Goal: Task Accomplishment & Management: Use online tool/utility

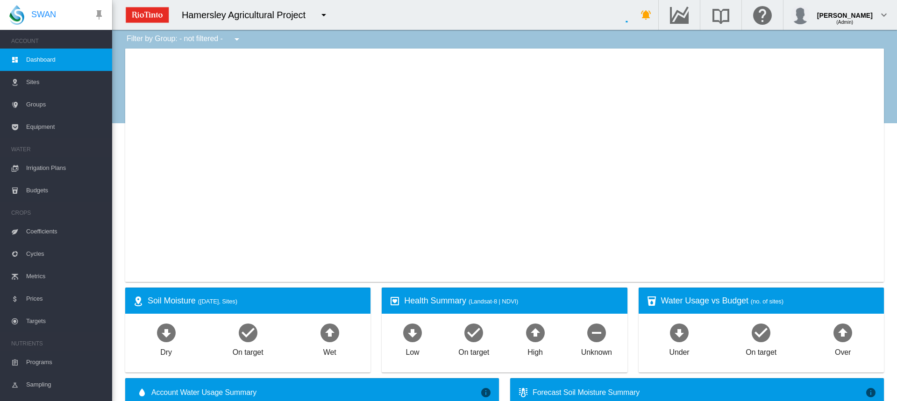
type input "**********"
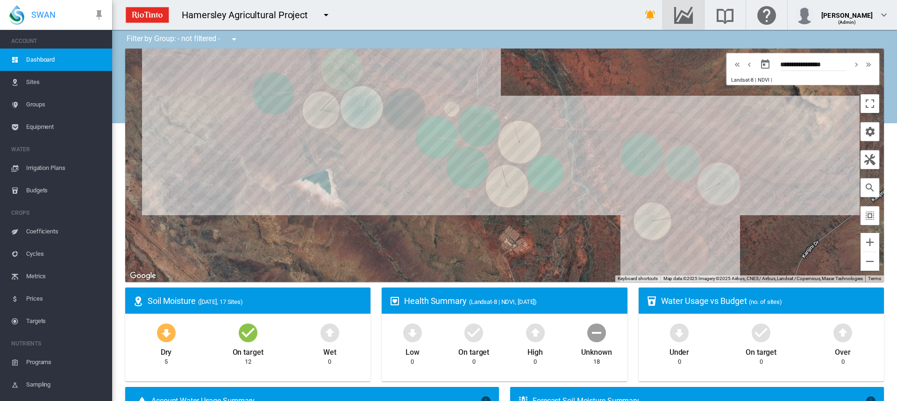
click at [697, 11] on div "button" at bounding box center [683, 14] width 26 height 11
click at [34, 164] on span "Irrigation Plans" at bounding box center [65, 168] width 78 height 22
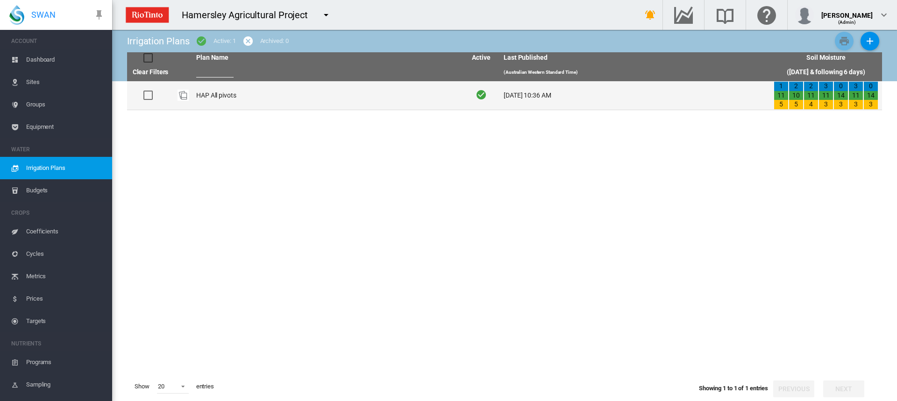
click at [205, 94] on td "HAP All pivots" at bounding box center [327, 95] width 270 height 28
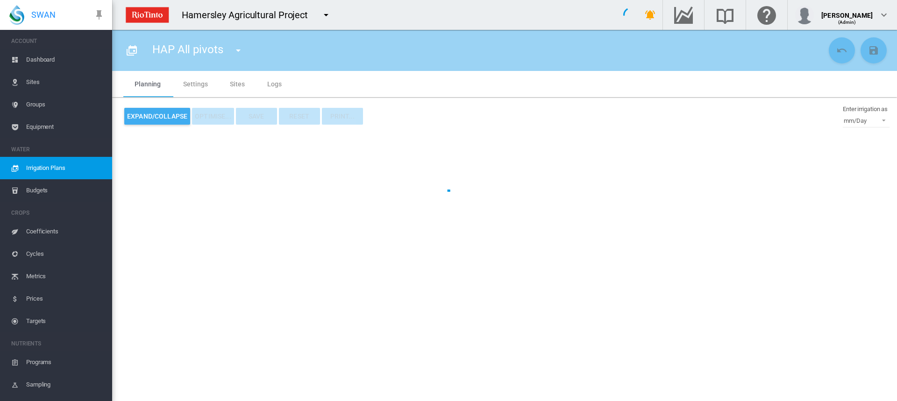
type input "**********"
type input "*"
type input "*****"
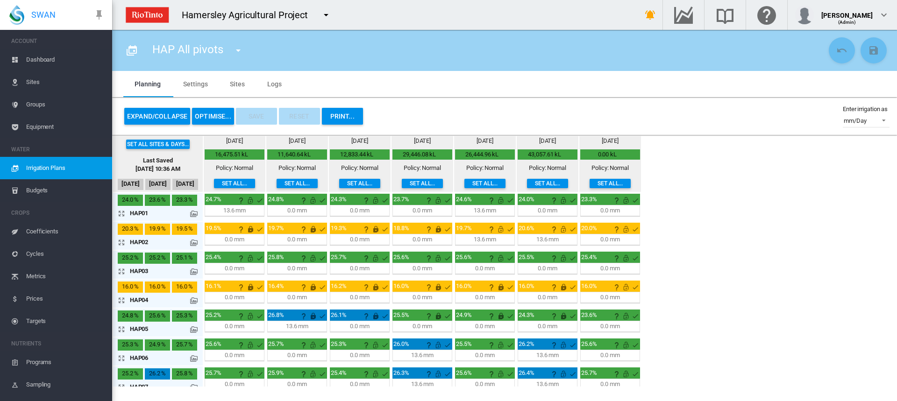
click at [122, 214] on md-icon "icon-arrow-expand" at bounding box center [123, 213] width 11 height 11
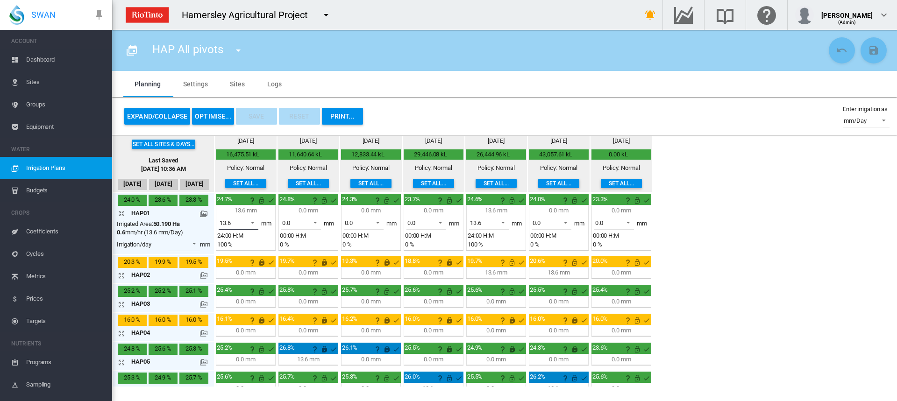
click at [252, 224] on span at bounding box center [249, 222] width 11 height 8
click at [235, 206] on md-option "0.0" at bounding box center [244, 201] width 64 height 22
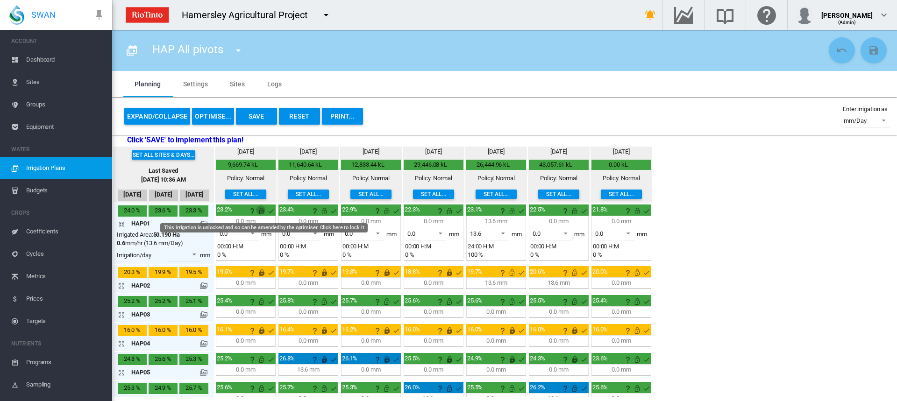
click at [261, 214] on md-icon "This irrigation is unlocked and so can be amended by the optimiser. Click here …" at bounding box center [261, 211] width 11 height 11
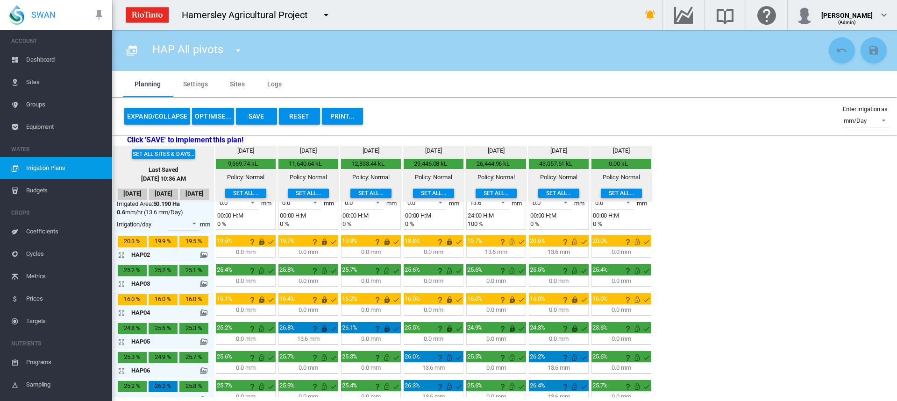
scroll to position [47, 0]
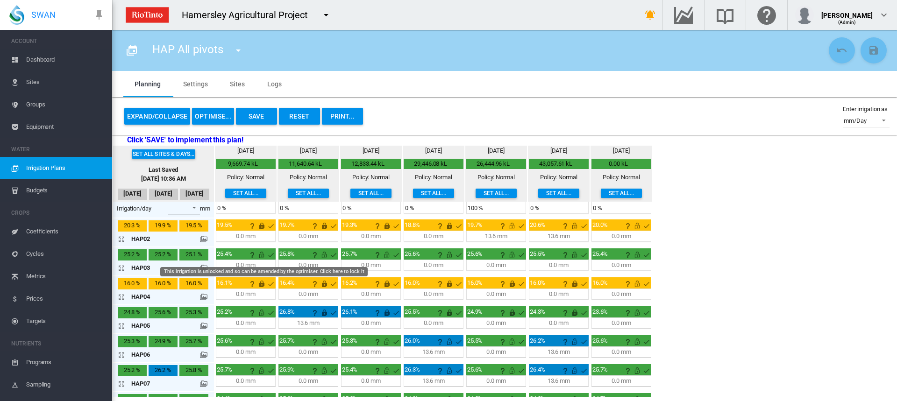
click at [262, 257] on md-icon "This irrigation is unlocked and so can be amended by the optimiser. Click here …" at bounding box center [261, 254] width 11 height 11
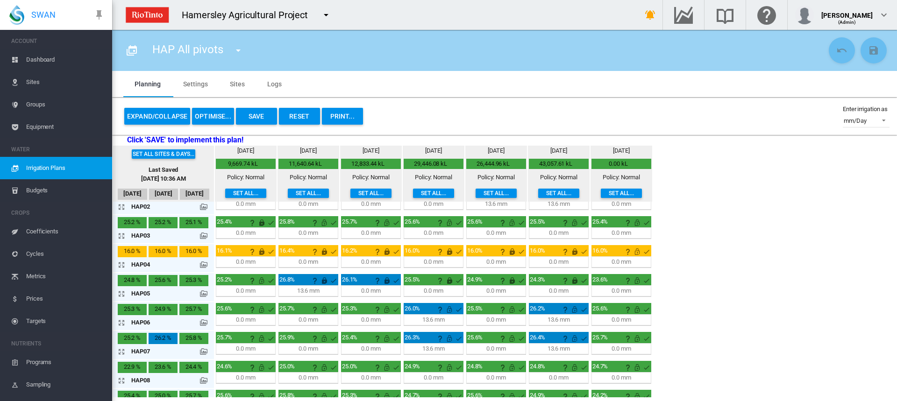
scroll to position [93, 0]
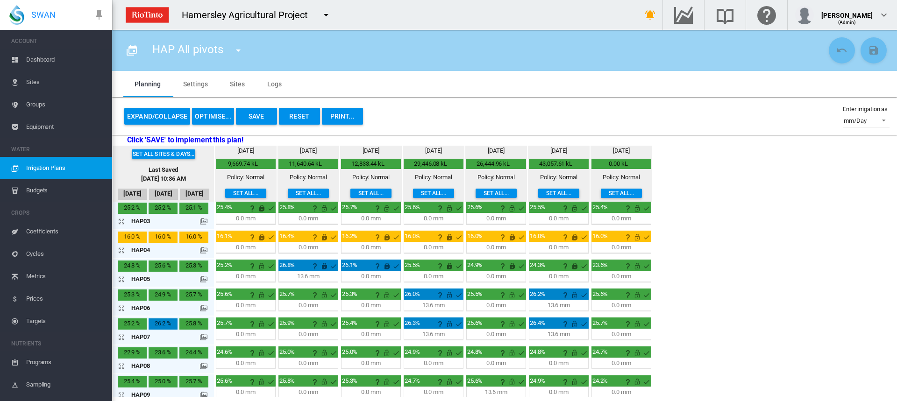
click at [123, 280] on md-icon "icon-arrow-expand" at bounding box center [123, 279] width 11 height 11
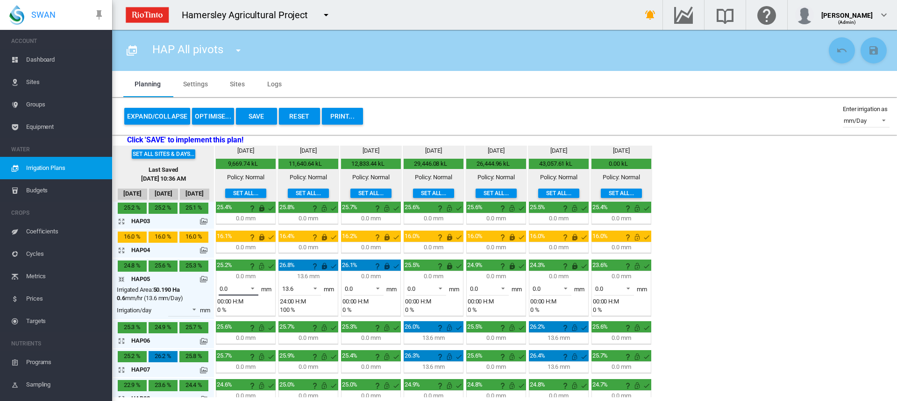
click at [255, 288] on span at bounding box center [249, 288] width 11 height 8
click at [238, 311] on md-option "13.6" at bounding box center [244, 311] width 64 height 22
click at [317, 288] on span at bounding box center [312, 288] width 11 height 8
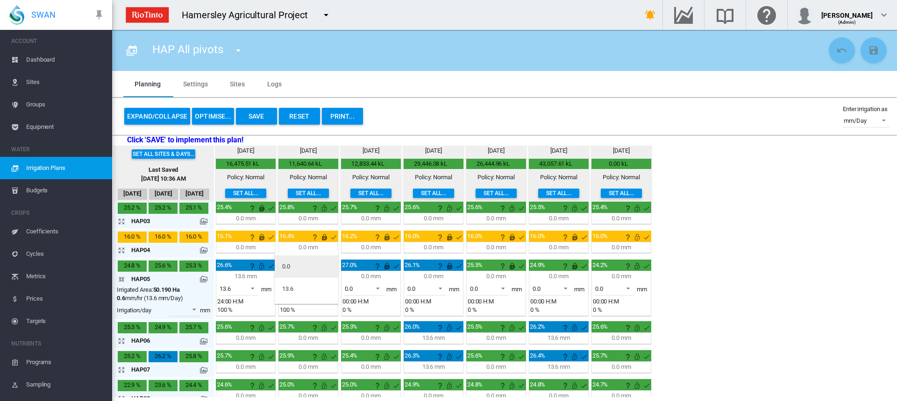
click at [303, 271] on md-option "0.0" at bounding box center [307, 267] width 64 height 22
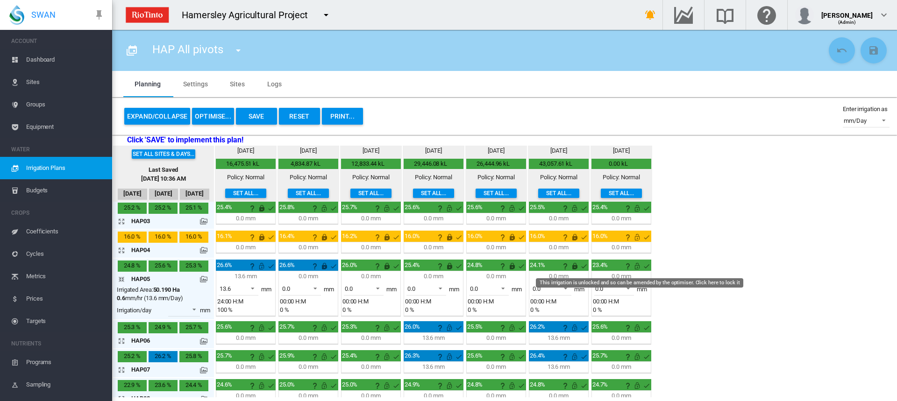
click at [639, 265] on md-icon "This irrigation is unlocked and so can be amended by the optimiser. Click here …" at bounding box center [637, 266] width 11 height 11
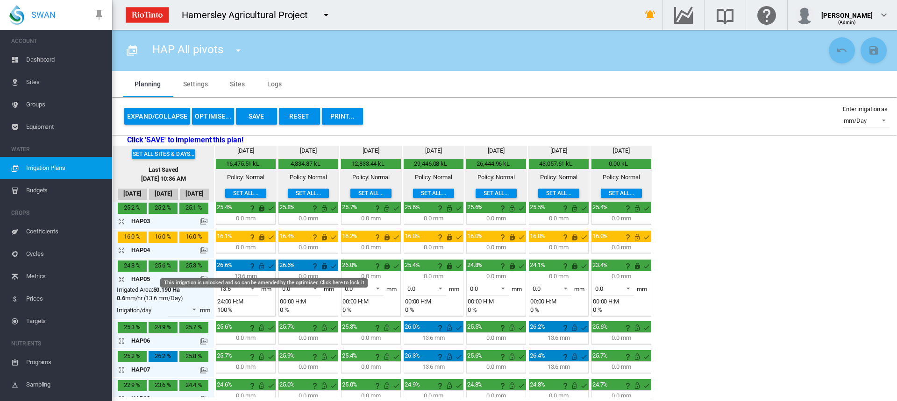
click at [263, 266] on md-icon "This irrigation is unlocked and so can be amended by the optimiser. Click here …" at bounding box center [261, 266] width 11 height 11
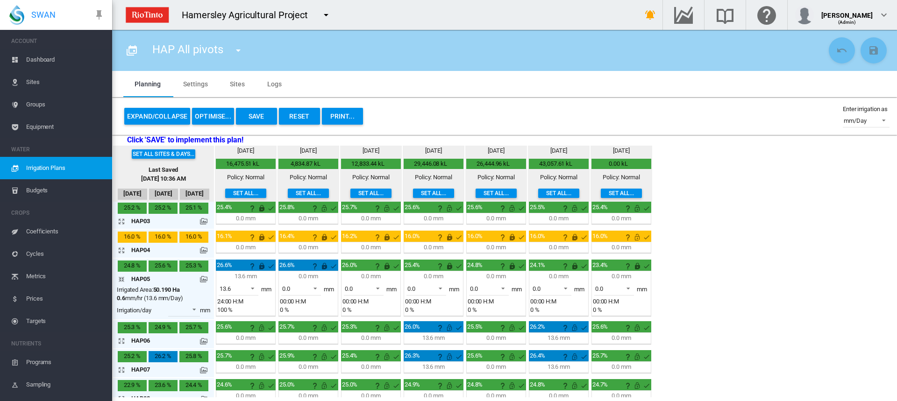
scroll to position [140, 0]
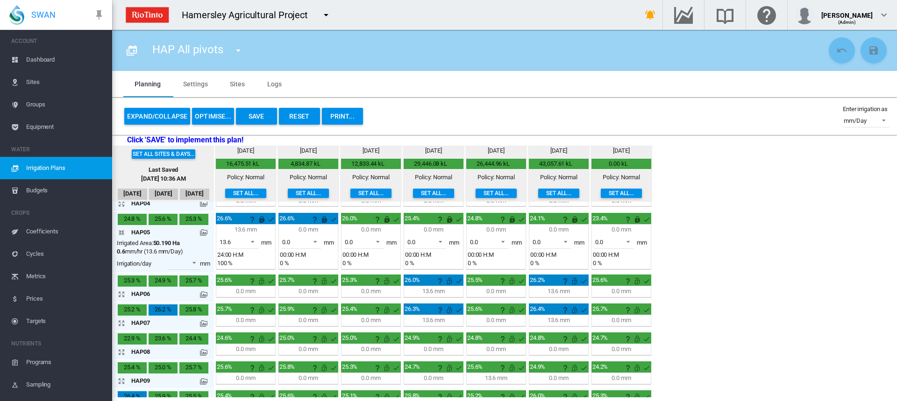
click at [120, 231] on md-icon "icon-arrow-collapse" at bounding box center [123, 232] width 11 height 11
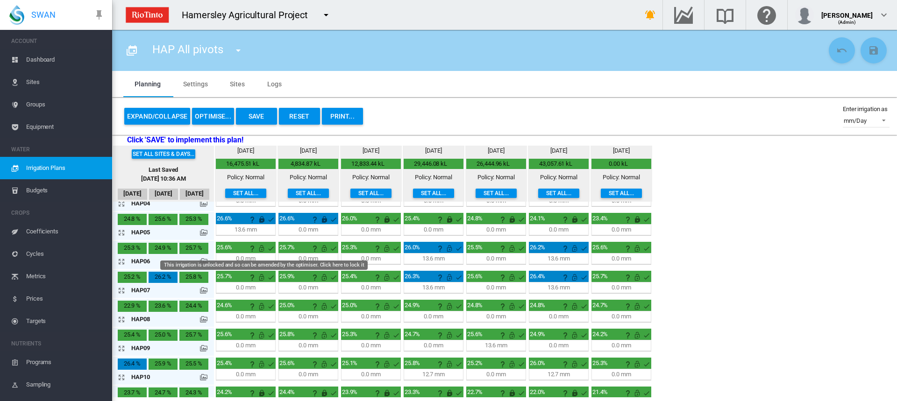
click at [261, 246] on md-icon "This irrigation is unlocked and so can be amended by the optimiser. Click here …" at bounding box center [261, 248] width 11 height 11
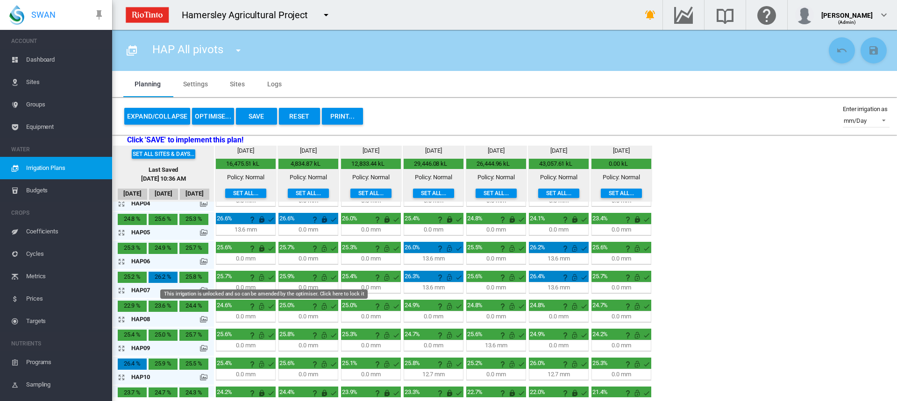
click at [261, 278] on md-icon "This irrigation is unlocked and so can be amended by the optimiser. Click here …" at bounding box center [261, 277] width 11 height 11
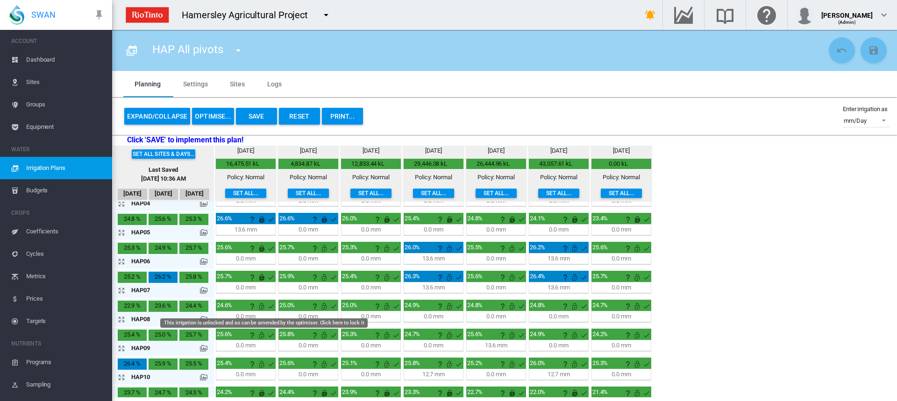
scroll to position [187, 0]
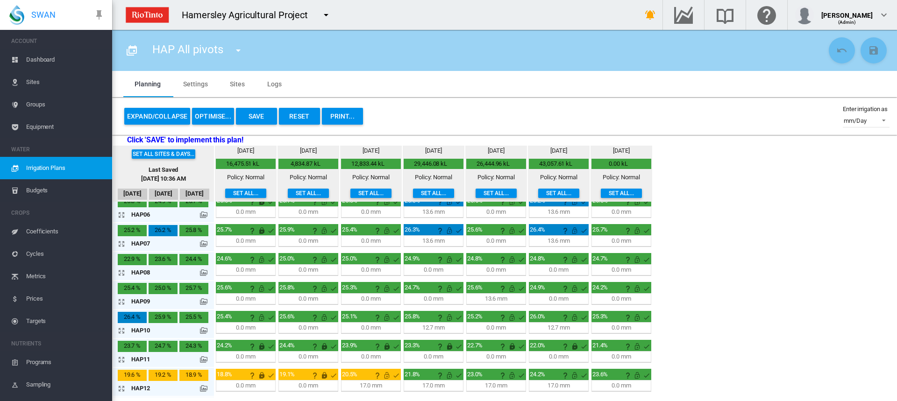
click at [124, 276] on md-icon "icon-arrow-expand" at bounding box center [123, 272] width 11 height 11
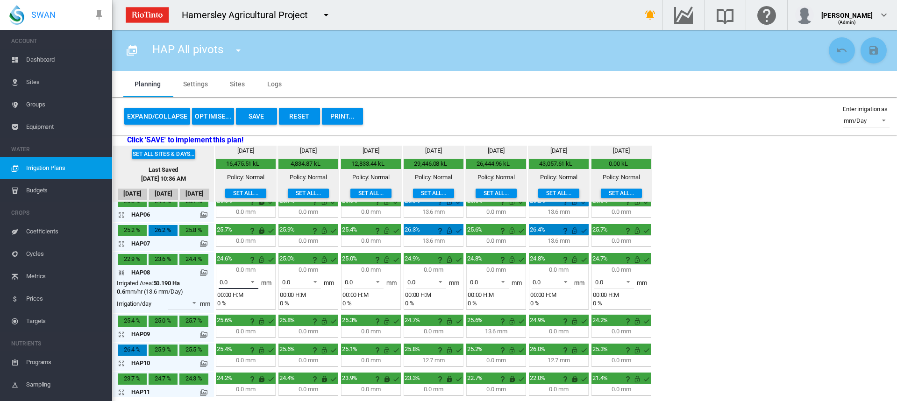
click at [253, 281] on span at bounding box center [249, 281] width 11 height 8
click at [235, 302] on md-option "13.6" at bounding box center [244, 305] width 64 height 22
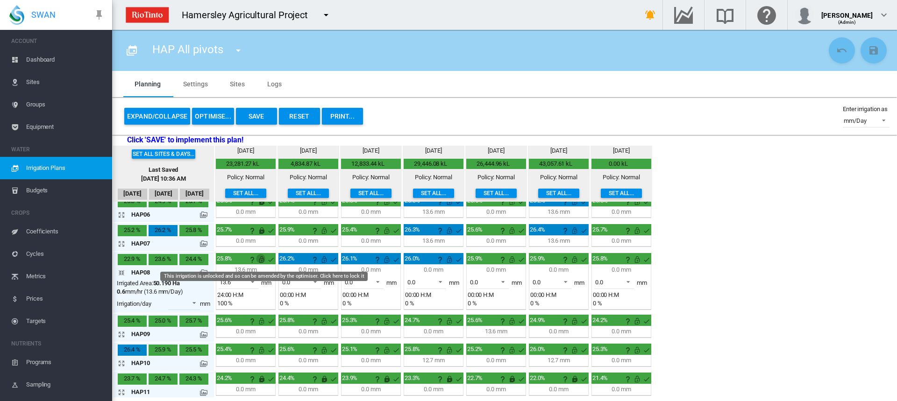
click at [262, 262] on md-icon "This irrigation is unlocked and so can be amended by the optimiser. Click here …" at bounding box center [261, 259] width 11 height 11
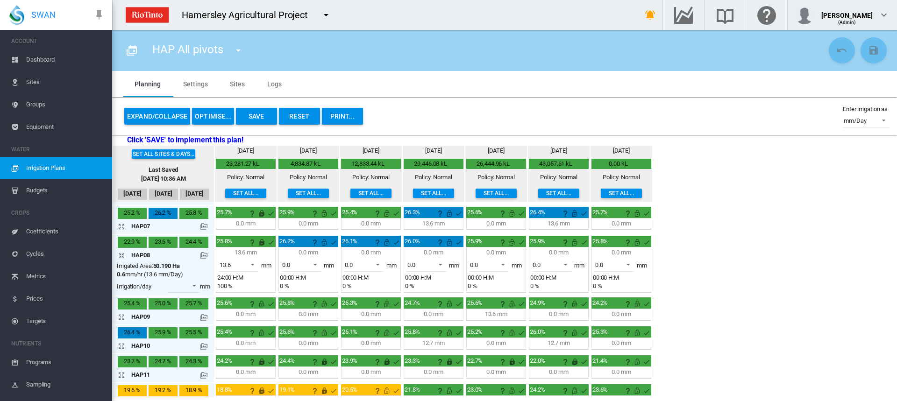
scroll to position [234, 0]
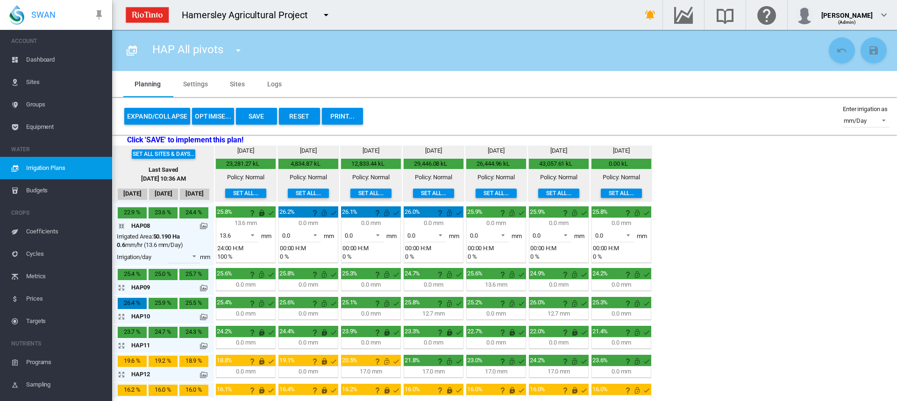
click at [121, 226] on md-icon "icon-arrow-collapse" at bounding box center [123, 226] width 11 height 11
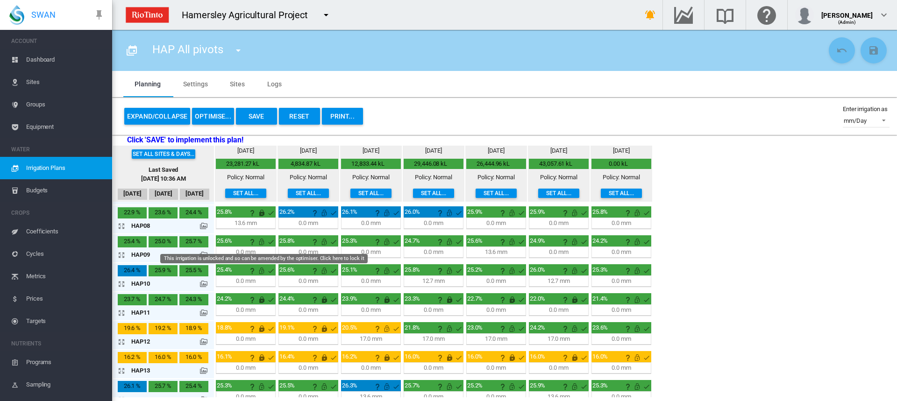
click at [261, 242] on md-icon "This irrigation is unlocked and so can be amended by the optimiser. Click here …" at bounding box center [261, 241] width 11 height 11
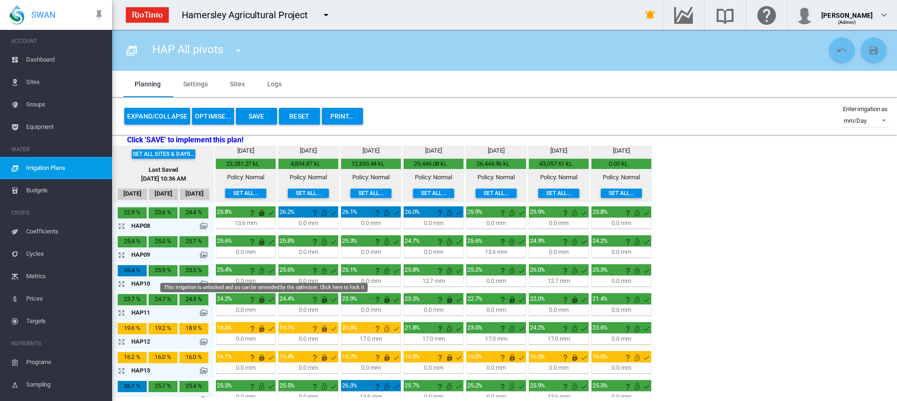
click at [261, 273] on md-icon "This irrigation is unlocked and so can be amended by the optimiser. Click here …" at bounding box center [261, 270] width 11 height 11
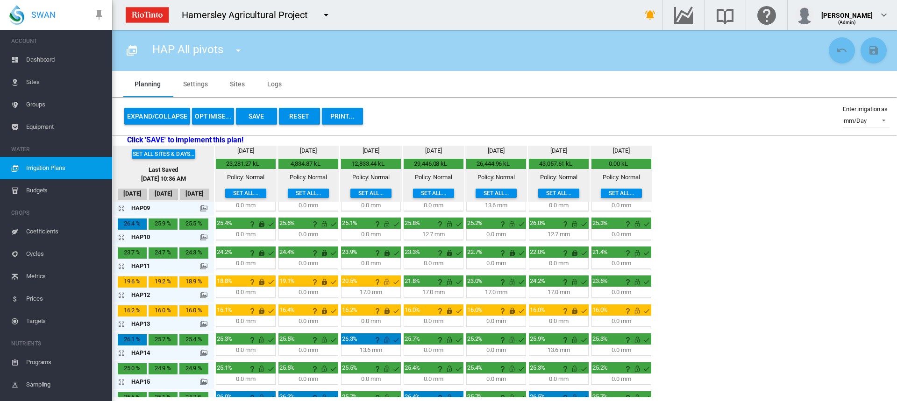
scroll to position [327, 0]
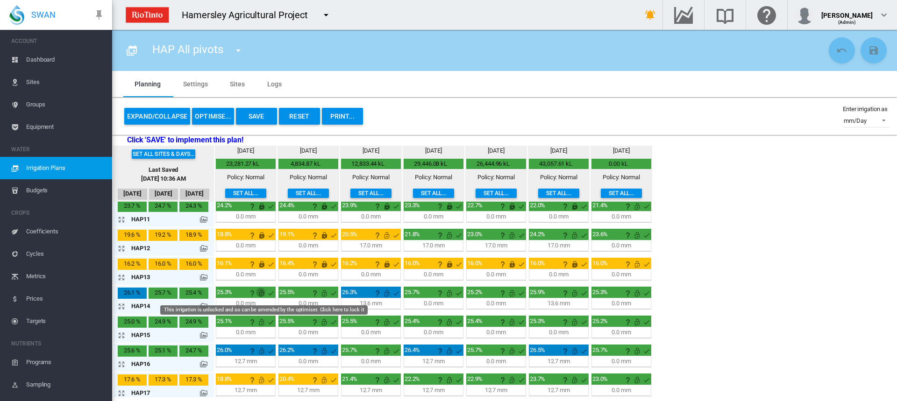
click at [260, 295] on md-icon "This irrigation is unlocked and so can be amended by the optimiser. Click here …" at bounding box center [261, 293] width 11 height 11
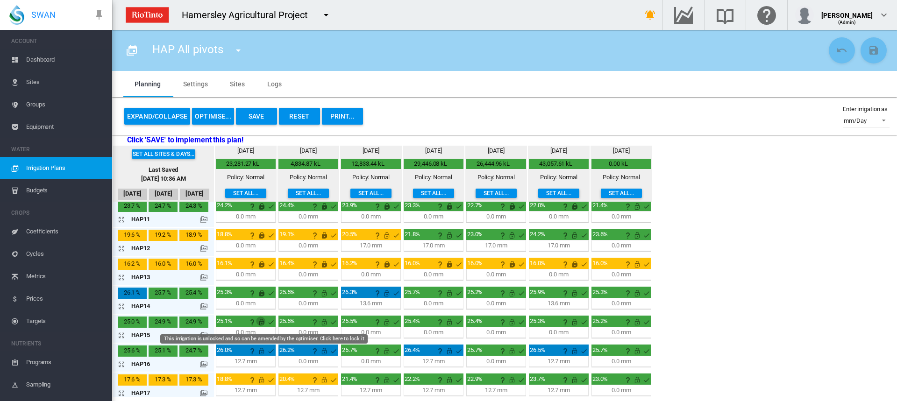
click at [261, 321] on md-icon "This irrigation is unlocked and so can be amended by the optimiser. Click here …" at bounding box center [261, 322] width 11 height 11
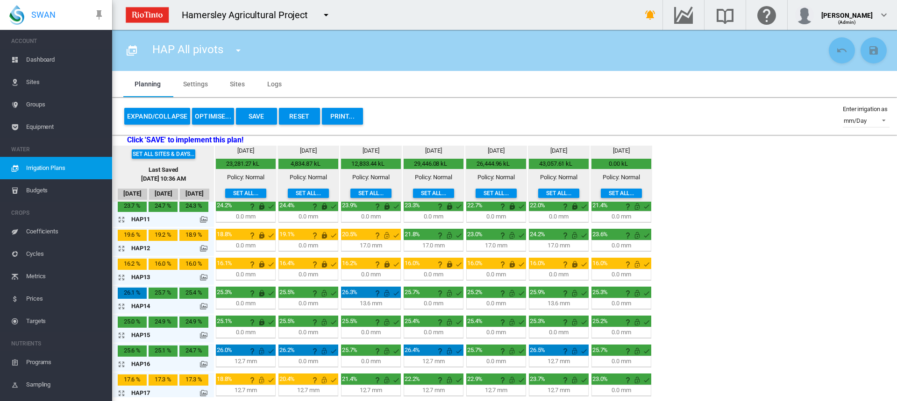
scroll to position [331, 0]
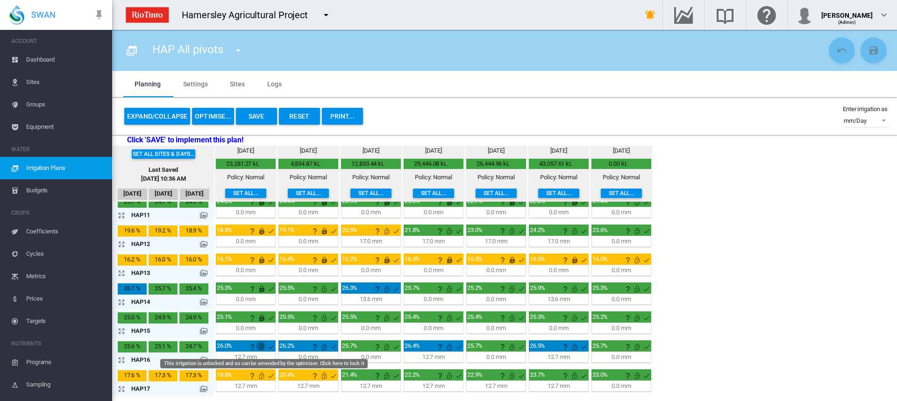
click at [262, 348] on md-icon "This irrigation is unlocked and so can be amended by the optimiser. Click here …" at bounding box center [261, 347] width 11 height 11
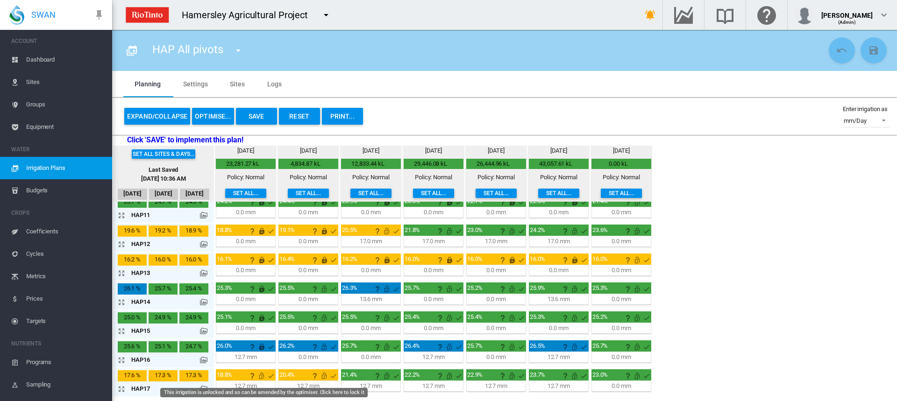
click at [262, 375] on md-icon "This irrigation is unlocked and so can be amended by the optimiser. Click here …" at bounding box center [261, 375] width 11 height 11
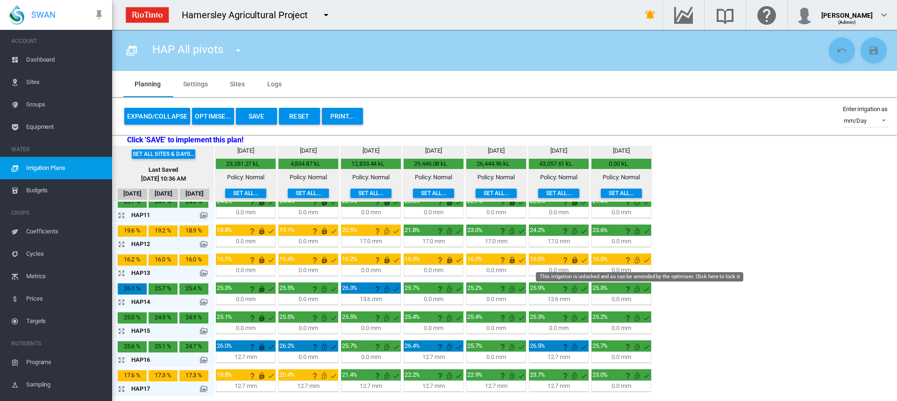
click at [639, 259] on md-icon "This irrigation is unlocked and so can be amended by the optimiser. Click here …" at bounding box center [637, 260] width 11 height 11
click at [122, 243] on md-icon "icon-arrow-expand" at bounding box center [123, 244] width 11 height 11
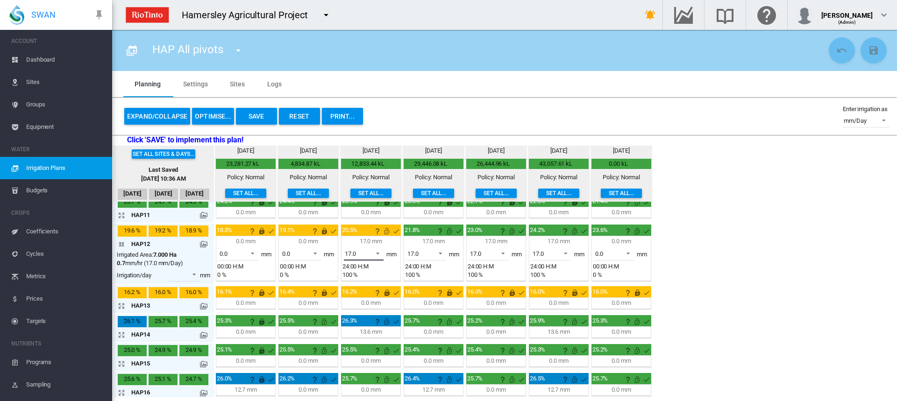
click at [377, 251] on span at bounding box center [375, 253] width 11 height 8
click at [368, 209] on md-option "0.0" at bounding box center [369, 209] width 64 height 22
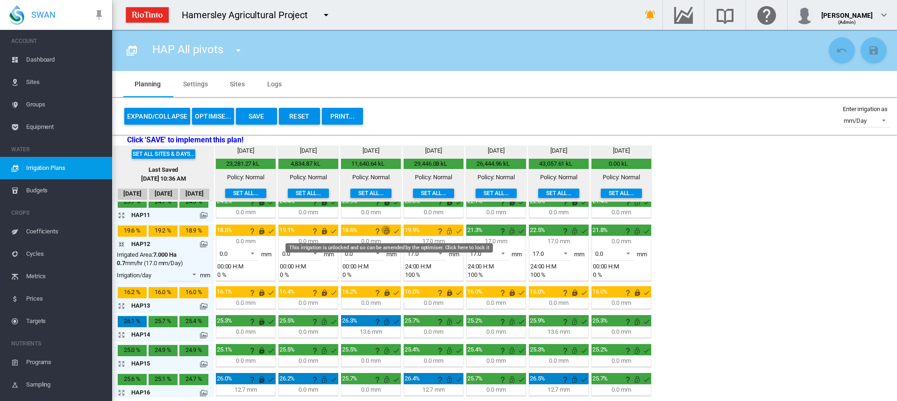
click at [387, 233] on md-icon "This irrigation is unlocked and so can be amended by the optimiser. Click here …" at bounding box center [386, 231] width 11 height 11
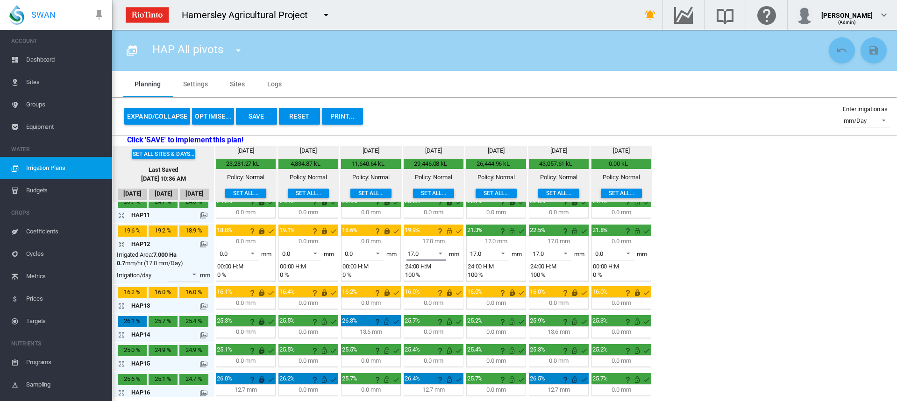
click at [443, 252] on span at bounding box center [437, 253] width 11 height 8
click at [433, 211] on md-option "0.0" at bounding box center [432, 209] width 64 height 22
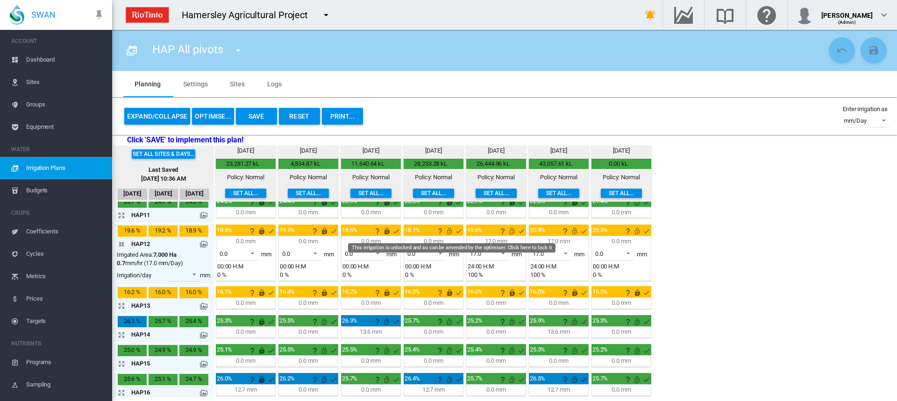
click at [449, 231] on md-icon "This irrigation is unlocked and so can be amended by the optimiser. Click here …" at bounding box center [449, 231] width 11 height 11
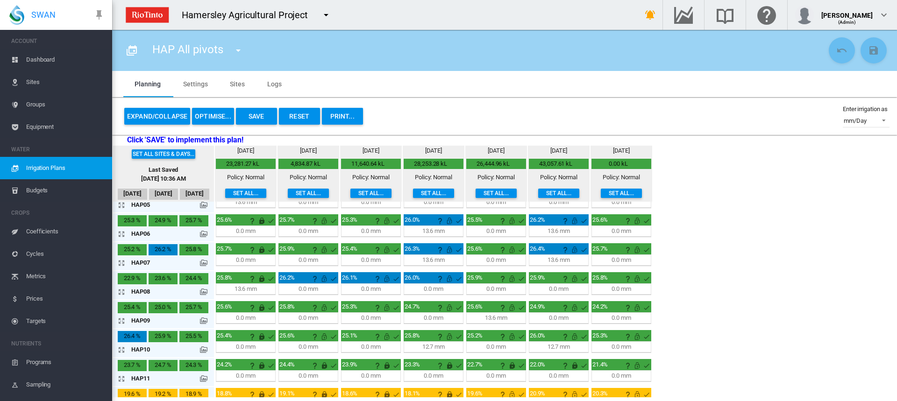
scroll to position [285, 0]
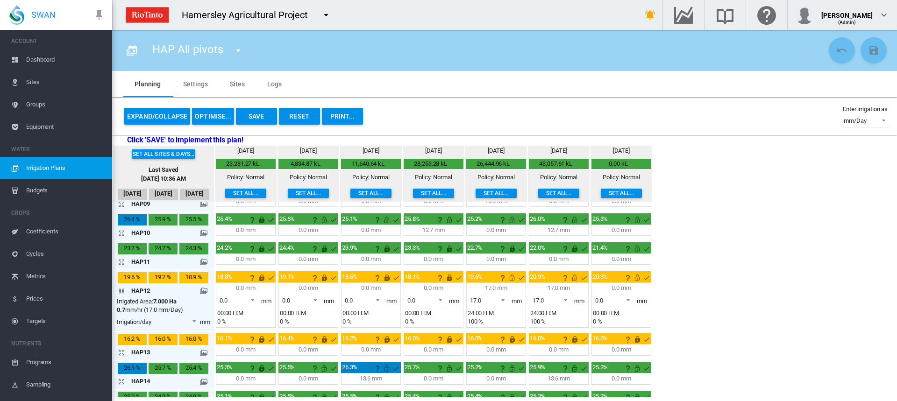
click at [123, 293] on md-icon "icon-arrow-collapse" at bounding box center [123, 290] width 11 height 11
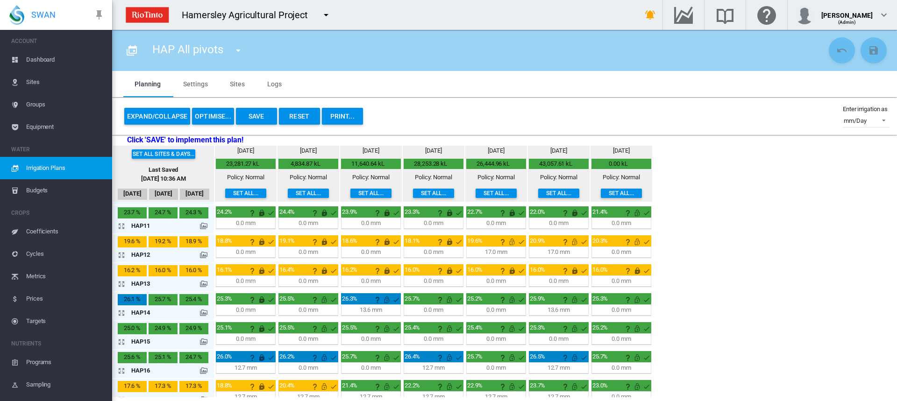
scroll to position [331, 0]
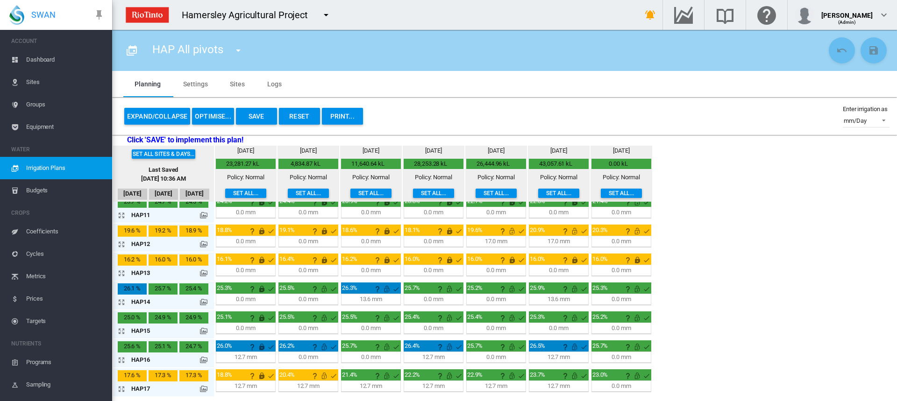
click at [219, 114] on button "OPTIMISE..." at bounding box center [213, 116] width 42 height 17
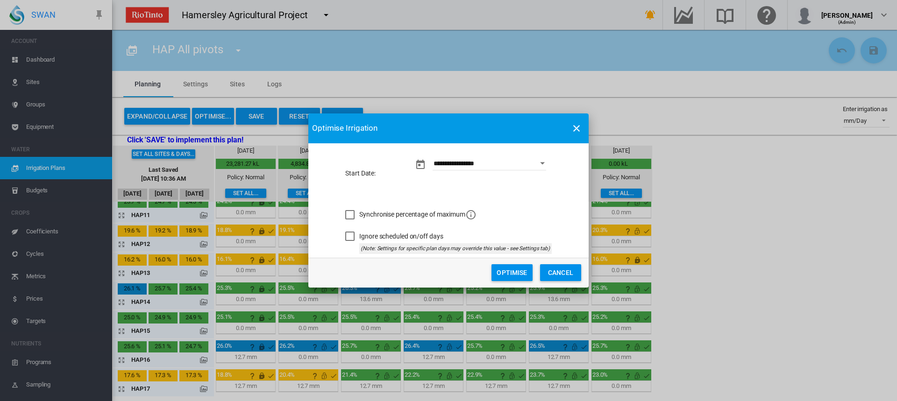
click at [517, 271] on button "Optimise" at bounding box center [511, 272] width 41 height 17
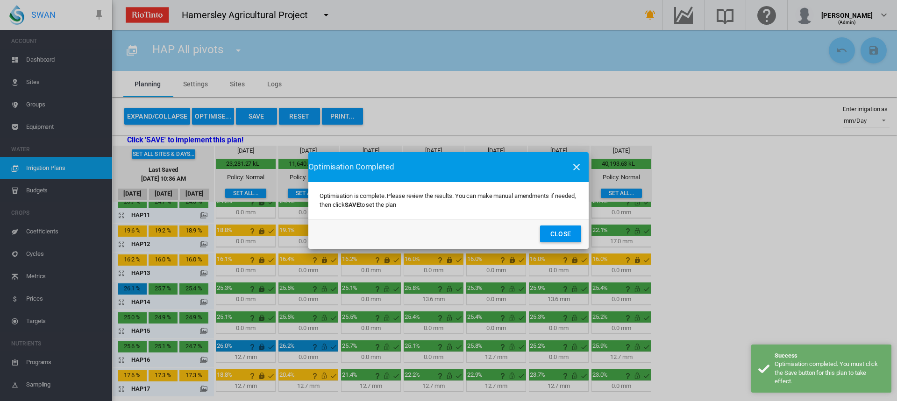
click at [565, 228] on button "Close" at bounding box center [560, 234] width 41 height 17
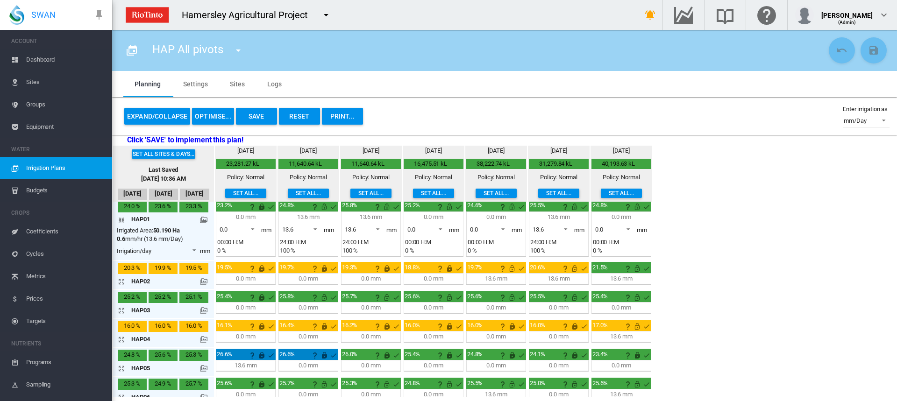
scroll to position [0, 0]
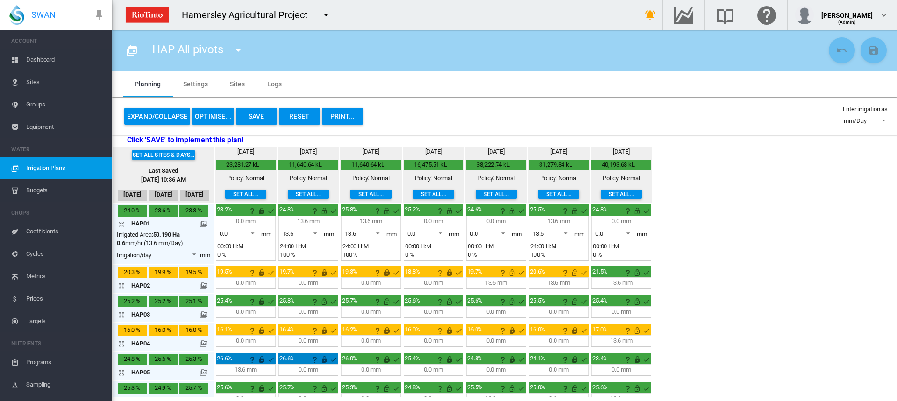
click at [120, 225] on md-icon "icon-arrow-collapse" at bounding box center [123, 224] width 11 height 11
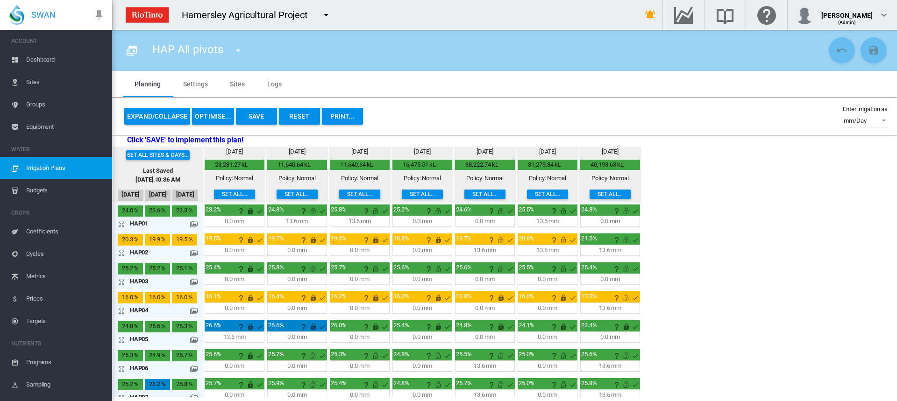
click at [194, 224] on md-icon at bounding box center [193, 224] width 7 height 7
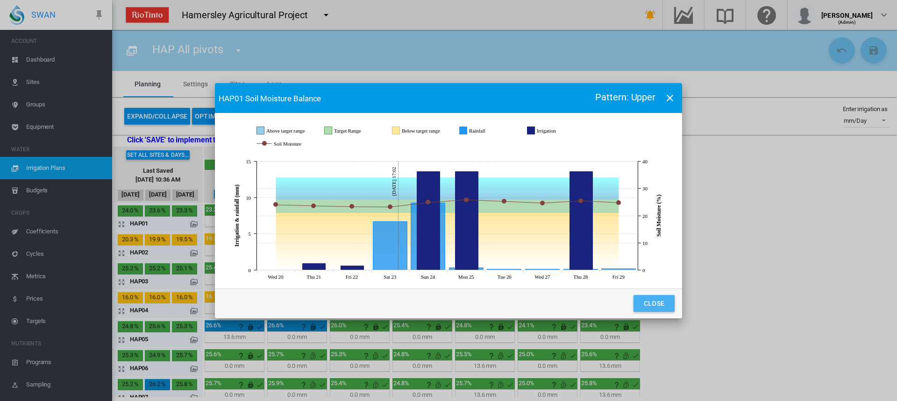
click at [666, 300] on button "Close" at bounding box center [654, 303] width 41 height 17
